Goal: Submit feedback/report problem: Submit feedback/report problem

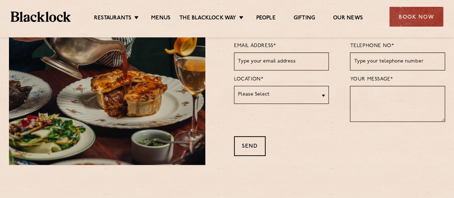
scroll to position [20, 0]
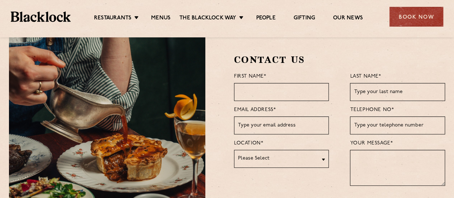
click at [282, 96] on input "text" at bounding box center [281, 92] width 95 height 18
type input "[PERSON_NAME]"
type input "w"
type input "[EMAIL_ADDRESS][DOMAIN_NAME]"
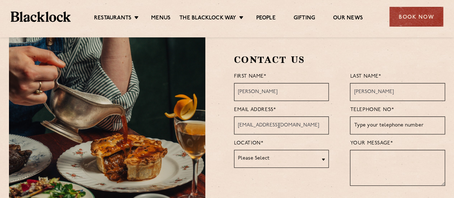
click at [287, 155] on select "Please Select [GEOGRAPHIC_DATA] [GEOGRAPHIC_DATA] [GEOGRAPHIC_DATA] [GEOGRAPHIC…" at bounding box center [281, 159] width 95 height 18
select select "City"
click at [234, 150] on select "Please Select [GEOGRAPHIC_DATA] [GEOGRAPHIC_DATA] [GEOGRAPHIC_DATA] [GEOGRAPHIC…" at bounding box center [281, 159] width 95 height 18
click at [375, 126] on input "text" at bounding box center [397, 125] width 95 height 18
type input "0"
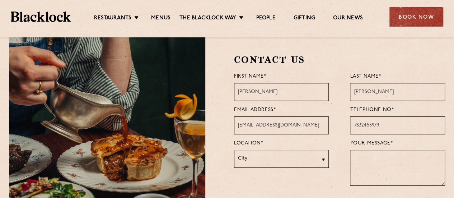
type input "7832455979"
click at [378, 155] on textarea at bounding box center [397, 168] width 95 height 36
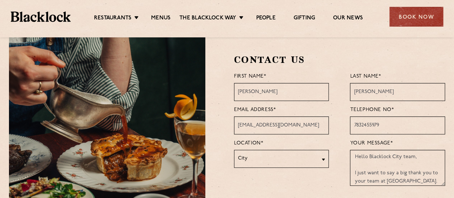
click at [397, 152] on textarea "Hello Blacklock City team, I just want to say a big thank you to your team at […" at bounding box center [397, 168] width 95 height 36
click at [421, 178] on textarea "Hello [PERSON_NAME] team, I just want to say a big thank you to your team at [G…" at bounding box center [397, 168] width 95 height 36
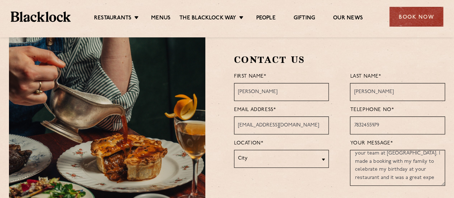
scroll to position [28, 0]
drag, startPoint x: 420, startPoint y: 152, endPoint x: 437, endPoint y: 173, distance: 27.6
click at [437, 173] on textarea "Hello [PERSON_NAME] team, I just want to say a big thank you to your team at [G…" at bounding box center [397, 168] width 95 height 36
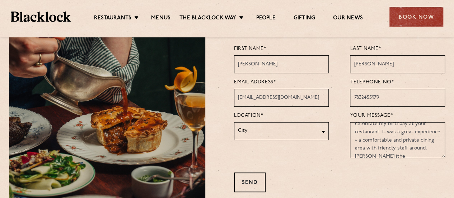
scroll to position [47, 0]
drag, startPoint x: 377, startPoint y: 146, endPoint x: 425, endPoint y: 145, distance: 47.4
click at [425, 145] on textarea "Hello [PERSON_NAME] team, I just want to say a big thank you to your team at [G…" at bounding box center [397, 140] width 95 height 36
click at [413, 150] on textarea "Hello [PERSON_NAME] team, I just want to say a big thank you to your team at [G…" at bounding box center [397, 140] width 95 height 36
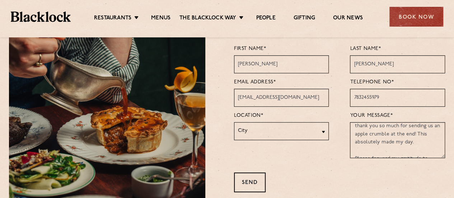
scroll to position [121, 0]
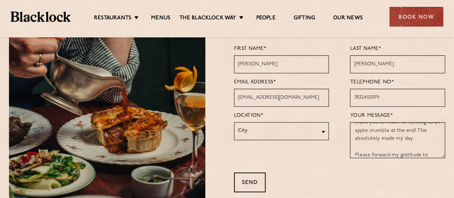
click at [420, 126] on textarea "Hello [PERSON_NAME] team, I just want to say a big thank you to your team at [G…" at bounding box center [397, 140] width 95 height 36
click at [414, 153] on textarea "Hello [PERSON_NAME] team, I just want to say a big thank you to your team at [G…" at bounding box center [397, 140] width 95 height 36
click at [369, 137] on textarea "Hello [PERSON_NAME] team, I just want to say a big thank you to your team at [G…" at bounding box center [397, 140] width 95 height 36
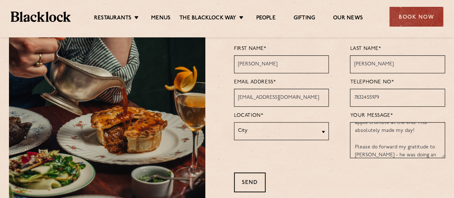
click at [362, 153] on textarea "Hello [PERSON_NAME] team, I just want to say a big thank you to your team at [G…" at bounding box center [397, 140] width 95 height 36
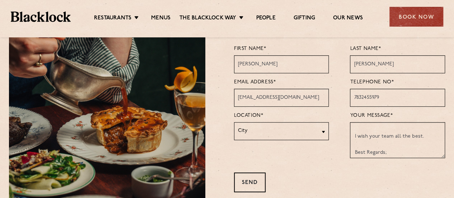
scroll to position [190, 0]
click at [423, 124] on textarea "Hello [PERSON_NAME] team, I just want to say a big thank you to your team at [G…" at bounding box center [397, 140] width 95 height 36
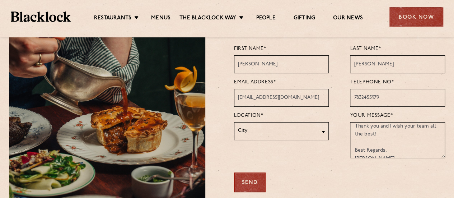
type textarea "Hello [PERSON_NAME] team, I just want to say a big thank you to your team at [G…"
click at [251, 183] on div "Send" at bounding box center [250, 182] width 32 height 20
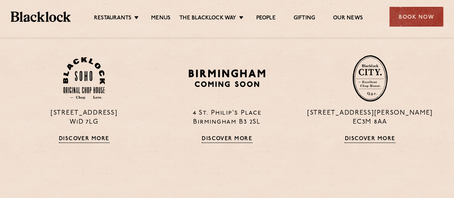
scroll to position [141, 0]
